Goal: Information Seeking & Learning: Learn about a topic

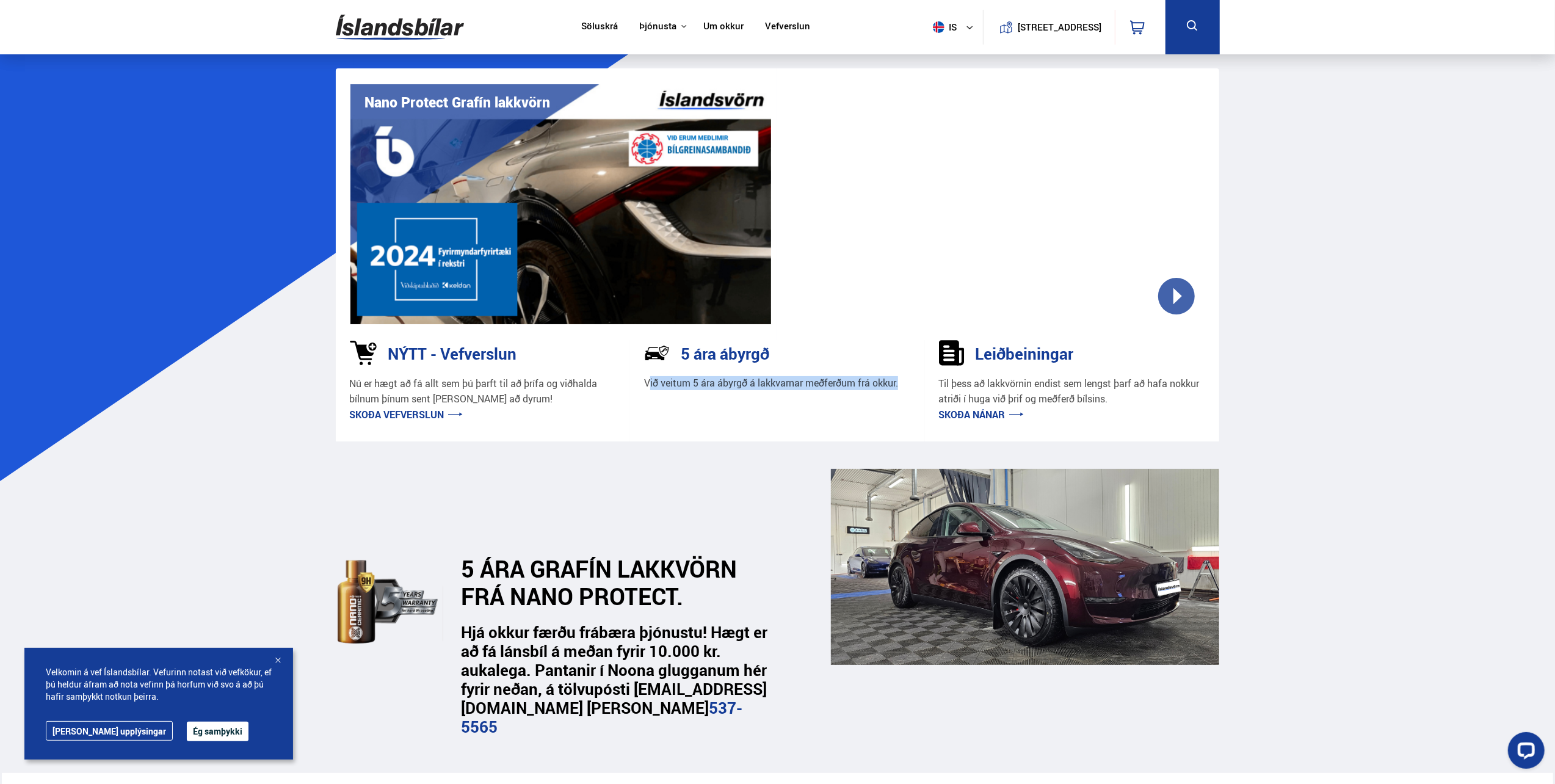
drag, startPoint x: 649, startPoint y: 384, endPoint x: 900, endPoint y: 386, distance: 251.0
click at [898, 386] on p "Við veitum 5 ára ábyrgð á lakkvarnar meðferðum frá okkur." at bounding box center [771, 383] width 254 height 14
click at [599, 25] on link "Söluskrá" at bounding box center [599, 27] width 37 height 13
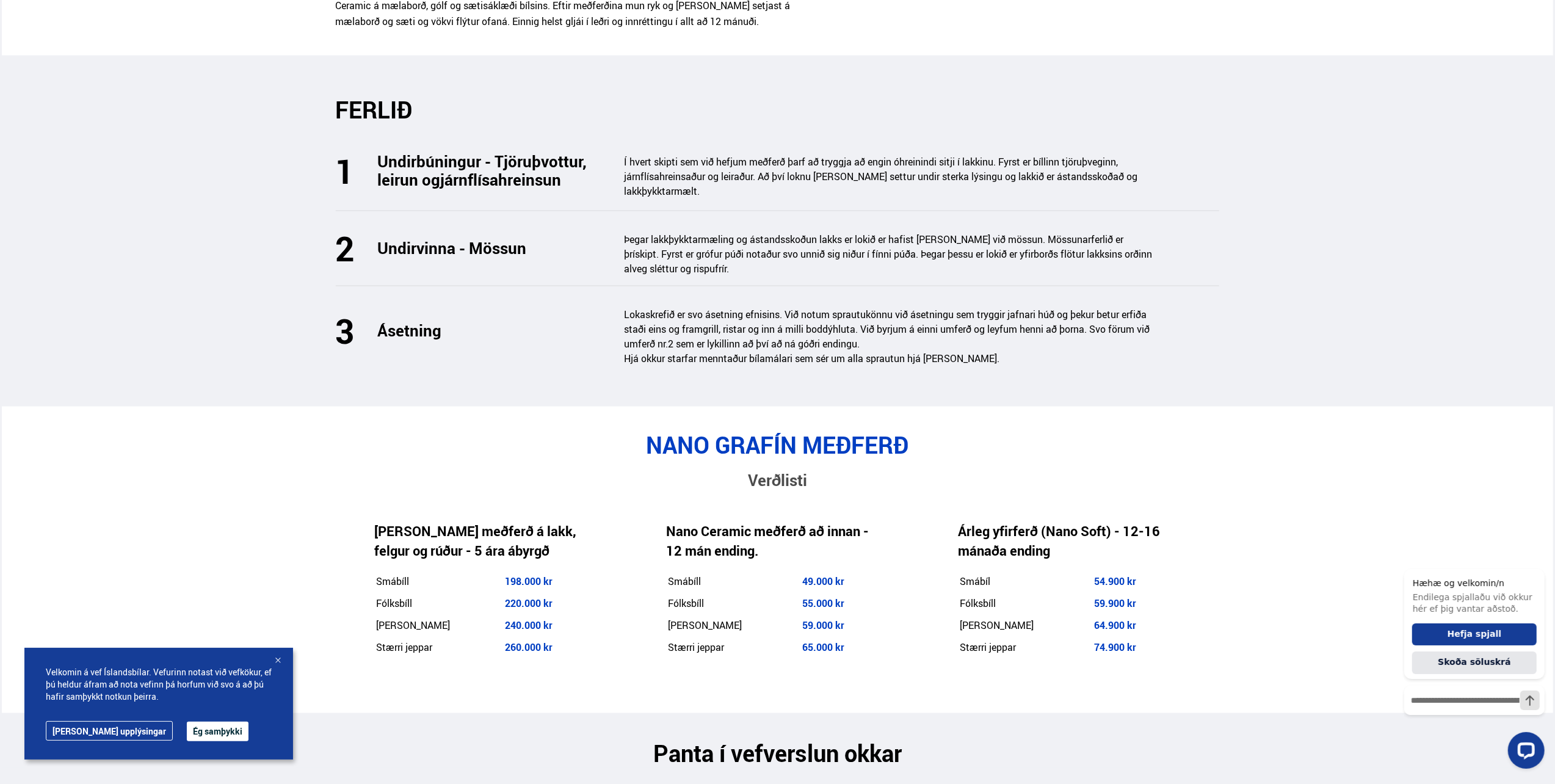
scroll to position [1770, 0]
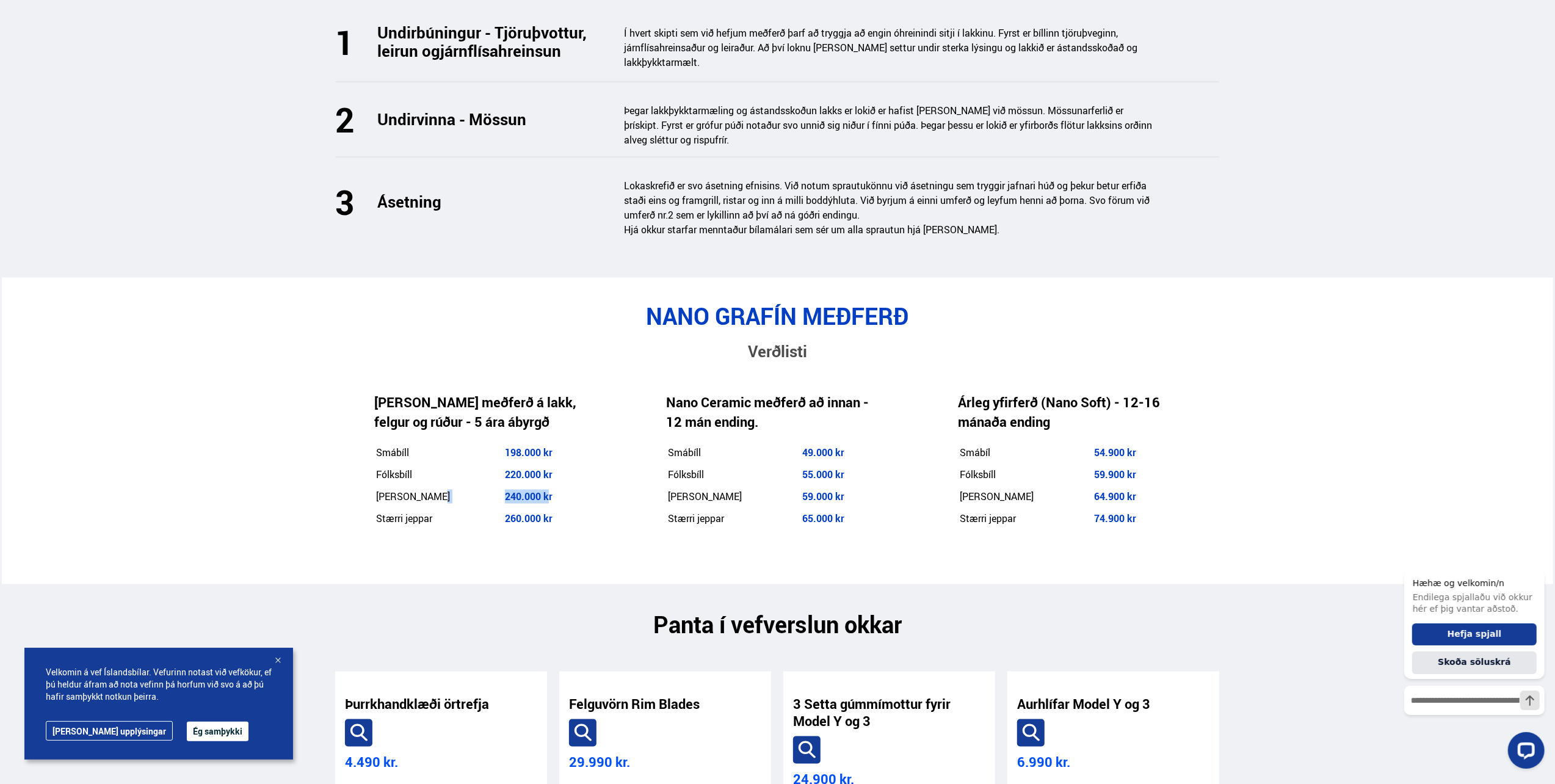
drag, startPoint x: 485, startPoint y: 447, endPoint x: 535, endPoint y: 447, distance: 50.0
click at [535, 486] on tr "Minni jeppar 240.000 kr" at bounding box center [481, 497] width 212 height 21
drag, startPoint x: 535, startPoint y: 447, endPoint x: 528, endPoint y: 462, distance: 16.6
click at [528, 508] on td "260.000 kr" at bounding box center [546, 519] width 83 height 21
drag, startPoint x: 526, startPoint y: 468, endPoint x: 490, endPoint y: 468, distance: 36.0
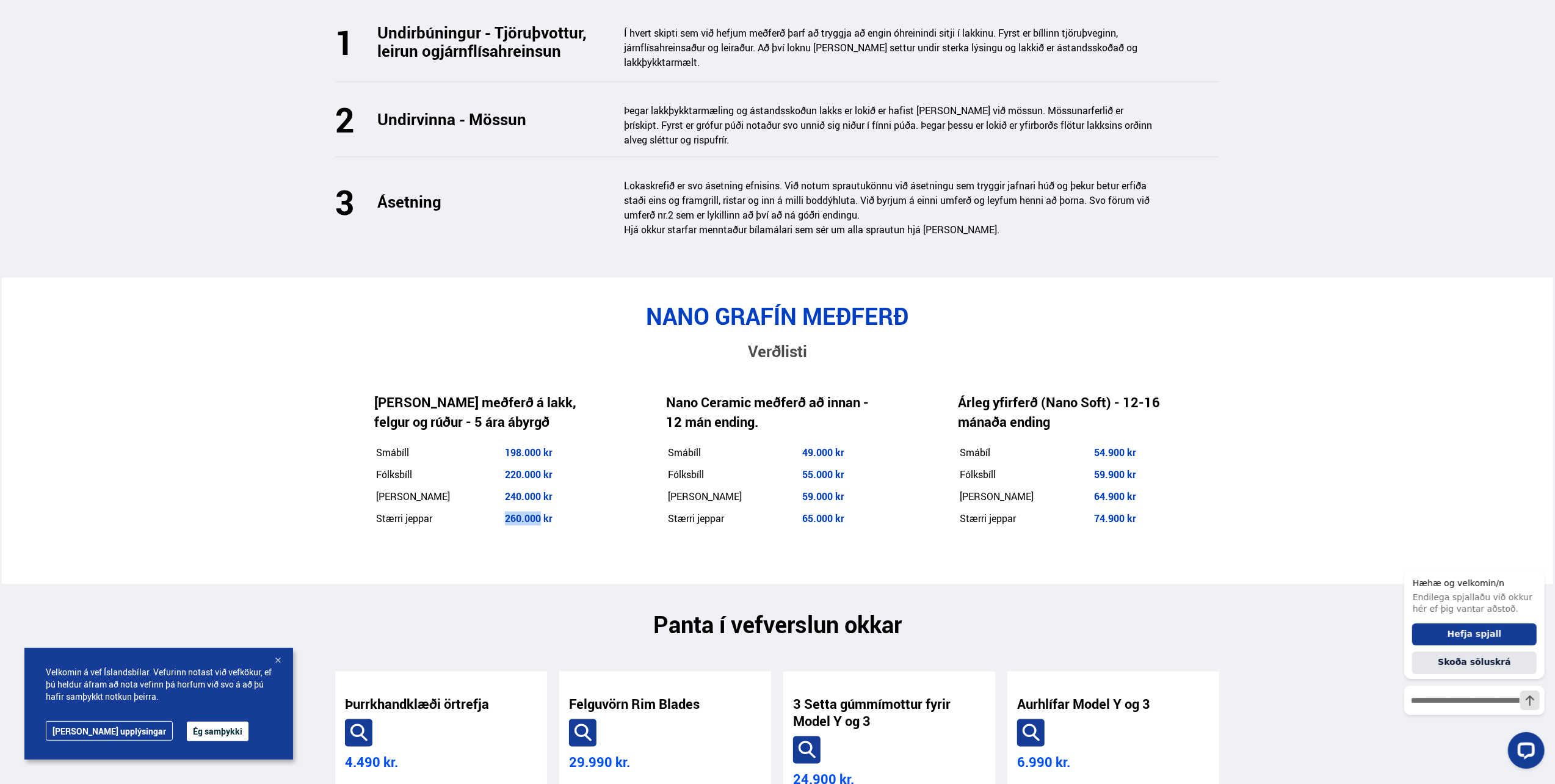
click at [490, 508] on tr "Stærri jeppar 260.000 kr" at bounding box center [481, 519] width 212 height 21
drag, startPoint x: 490, startPoint y: 468, endPoint x: 544, endPoint y: 443, distance: 59.5
click at [566, 486] on td "240.000 kr" at bounding box center [546, 497] width 83 height 21
drag, startPoint x: 526, startPoint y: 424, endPoint x: 485, endPoint y: 425, distance: 41.0
click at [485, 464] on tr "Fólksbíll 220.000 kr" at bounding box center [481, 475] width 212 height 21
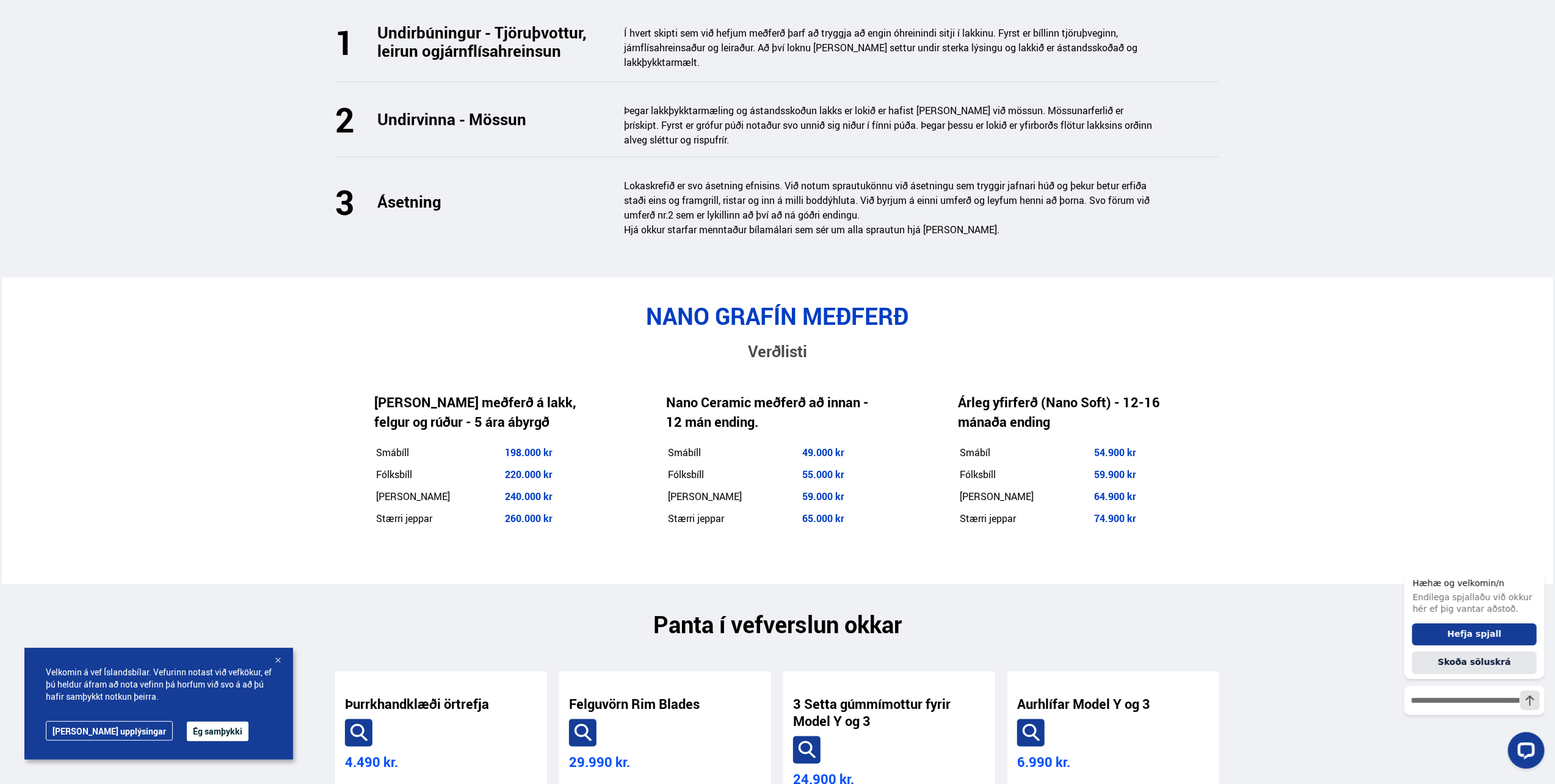
drag, startPoint x: 485, startPoint y: 425, endPoint x: 490, endPoint y: 445, distance: 20.6
click at [490, 486] on td "[PERSON_NAME]" at bounding box center [439, 497] width 127 height 21
